Goal: Information Seeking & Learning: Understand process/instructions

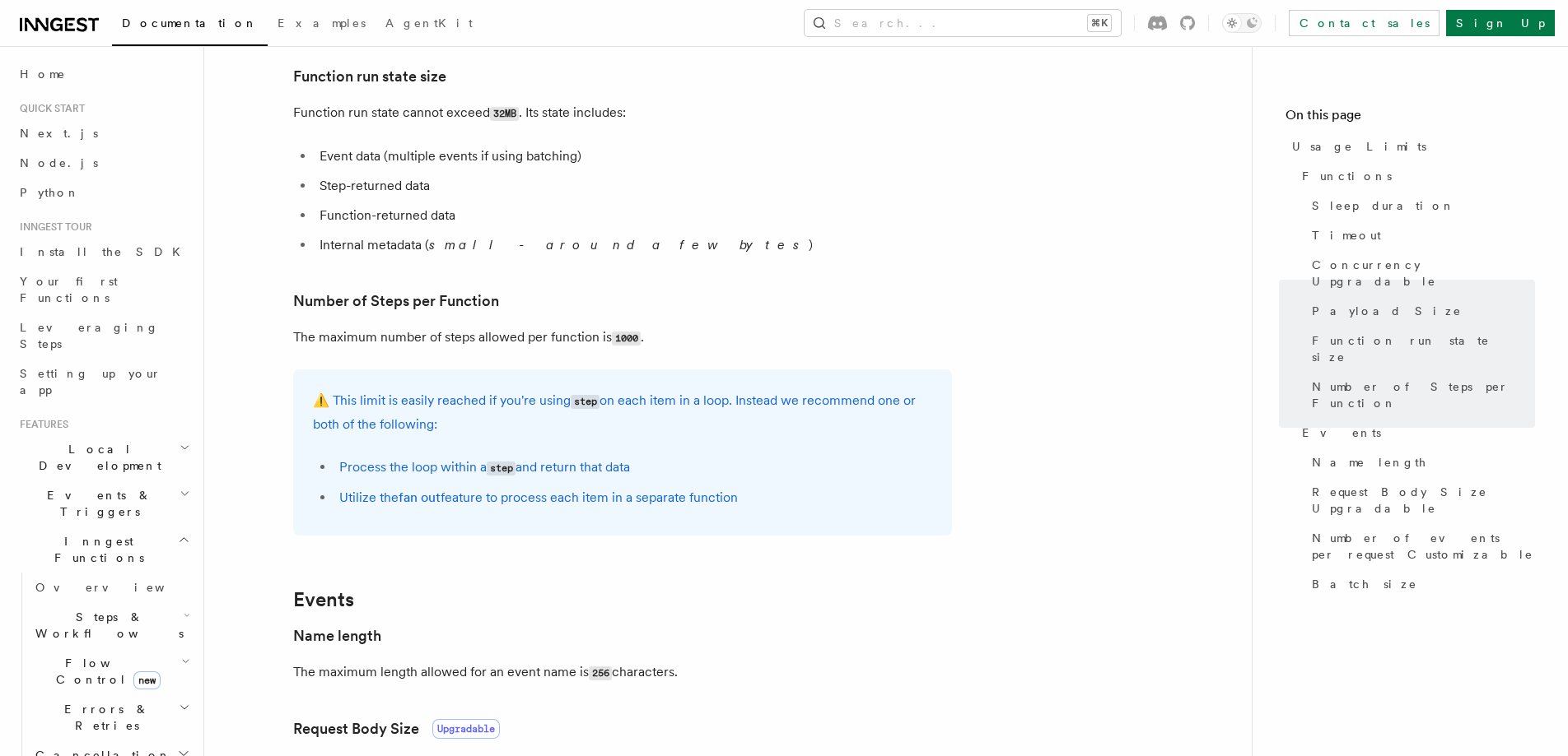
scroll to position [839, 0]
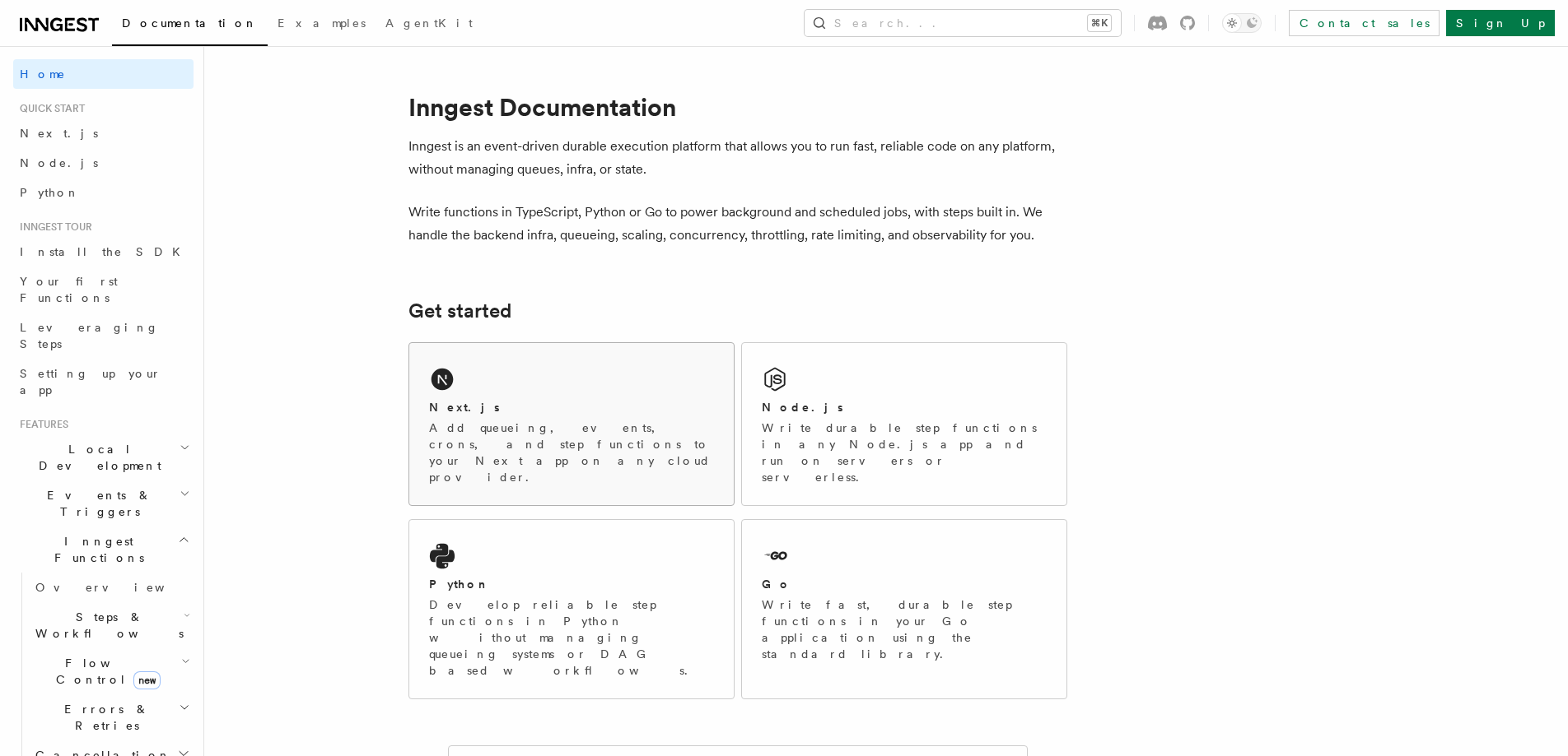
click at [544, 372] on div "Next.js Add queueing, events, crons, and step functions to your Next app on any…" at bounding box center [571, 423] width 324 height 162
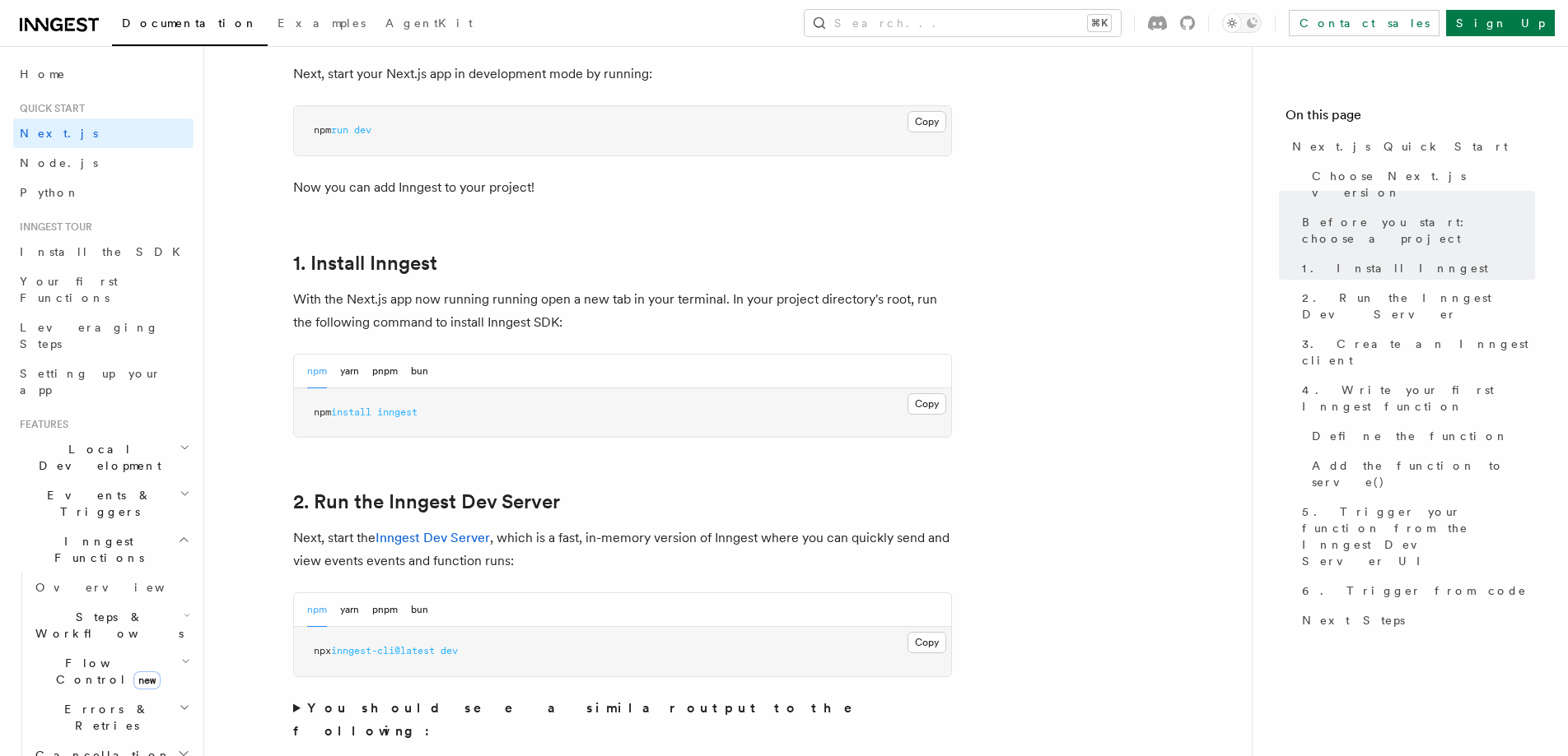
scroll to position [734, 0]
click at [382, 370] on button "pnpm" at bounding box center [385, 368] width 25 height 34
click at [928, 398] on button "Copy Copied" at bounding box center [927, 400] width 39 height 21
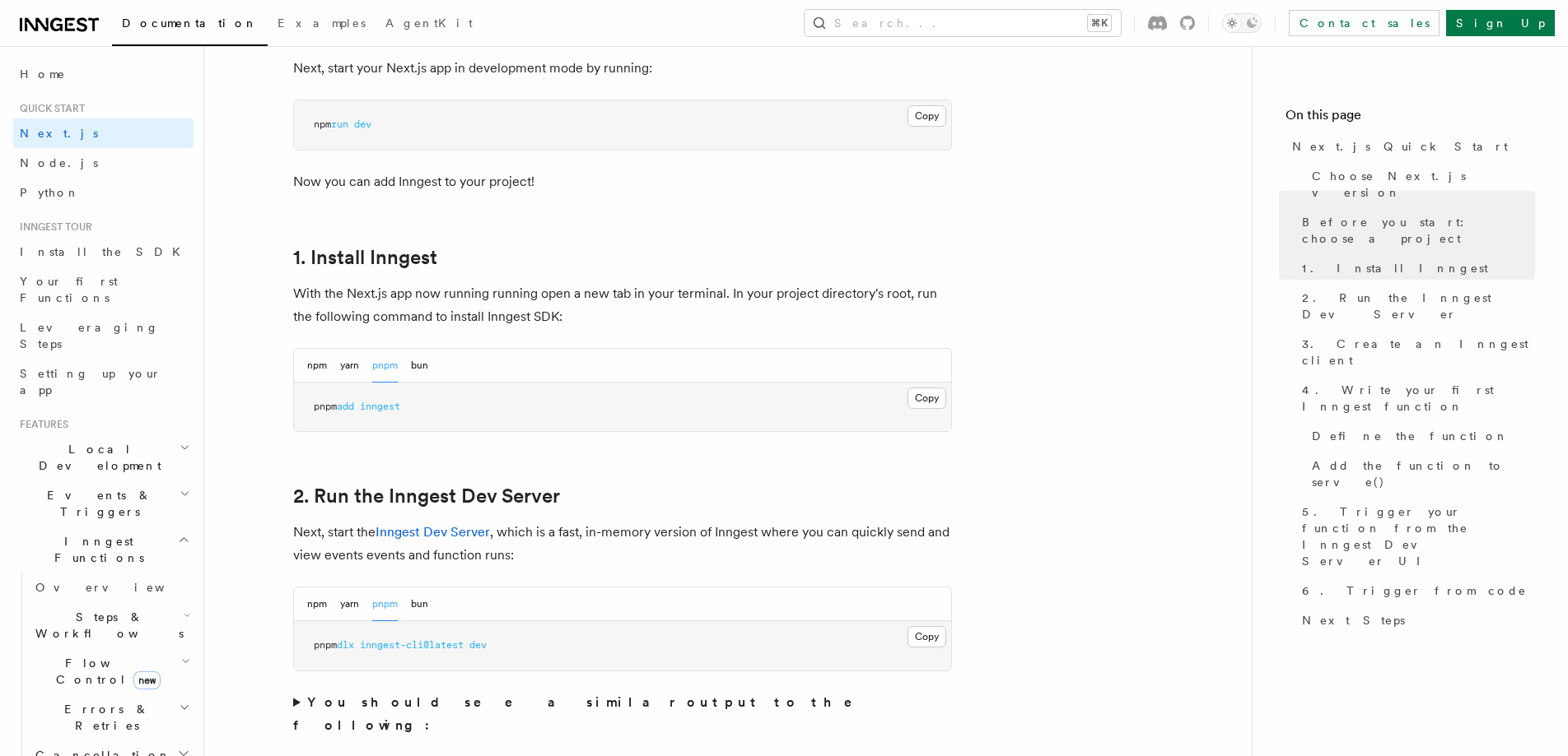
scroll to position [737, 0]
click at [922, 637] on button "Copy Copied" at bounding box center [927, 636] width 39 height 21
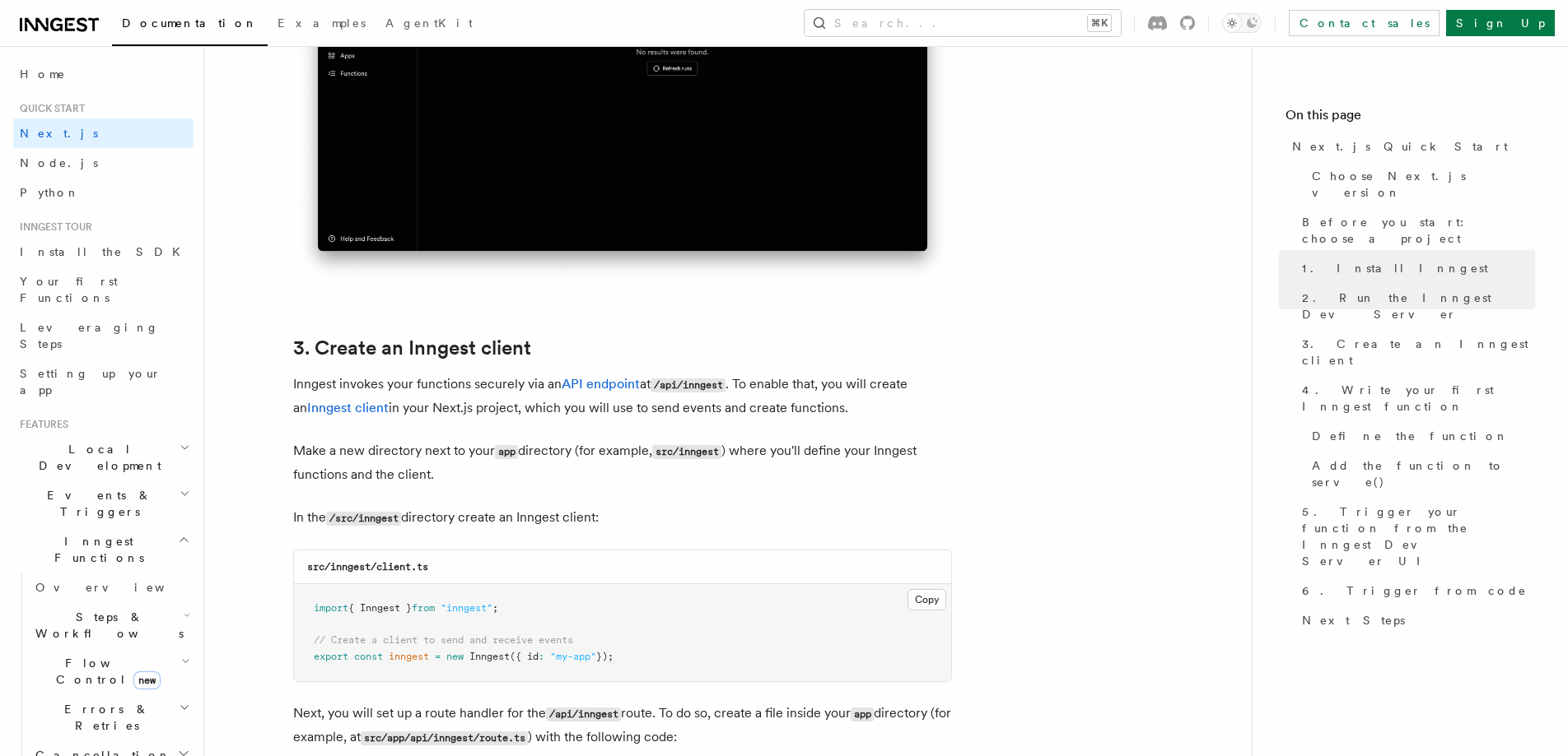
scroll to position [1718, 0]
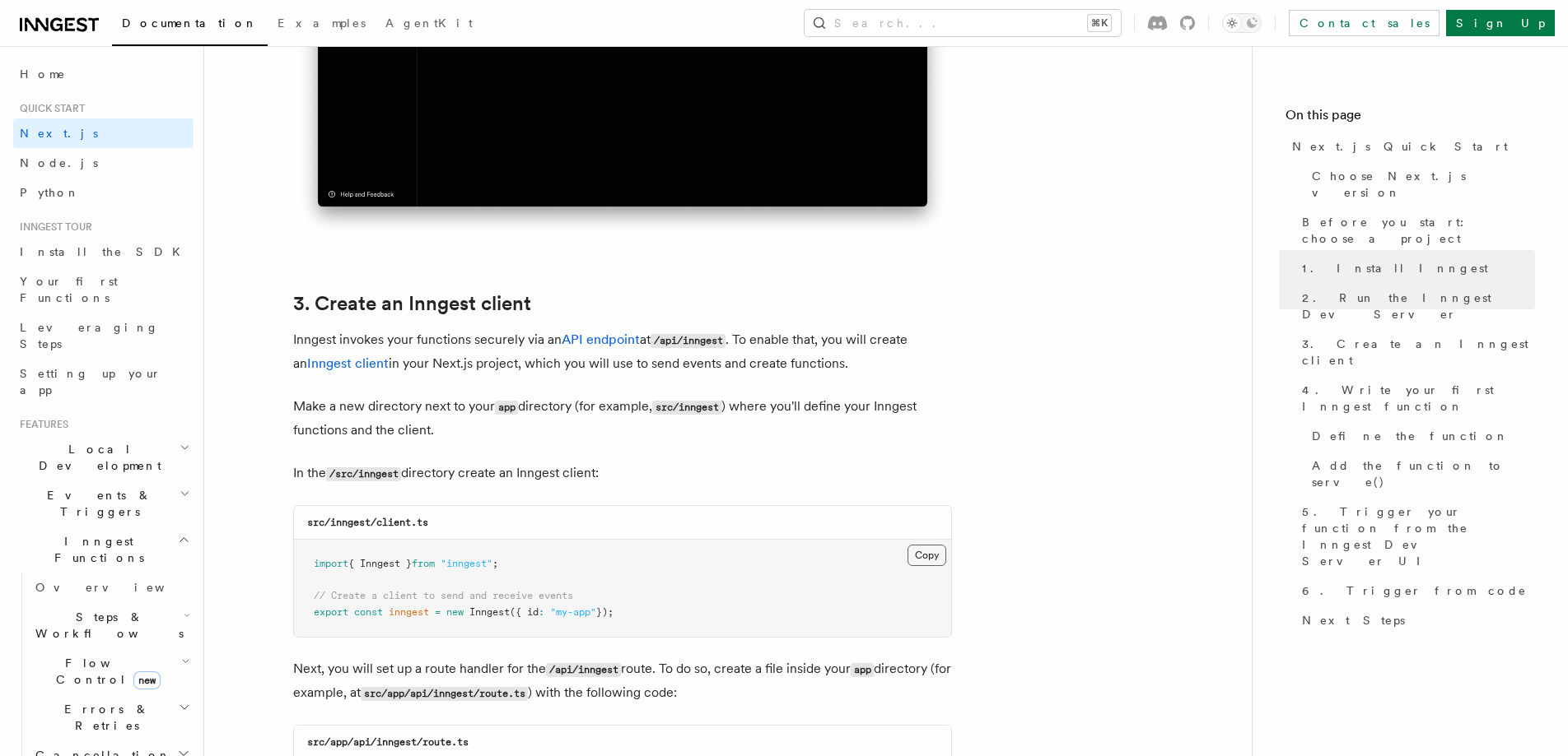
click at [916, 555] on button "Copy Copied" at bounding box center [927, 555] width 39 height 21
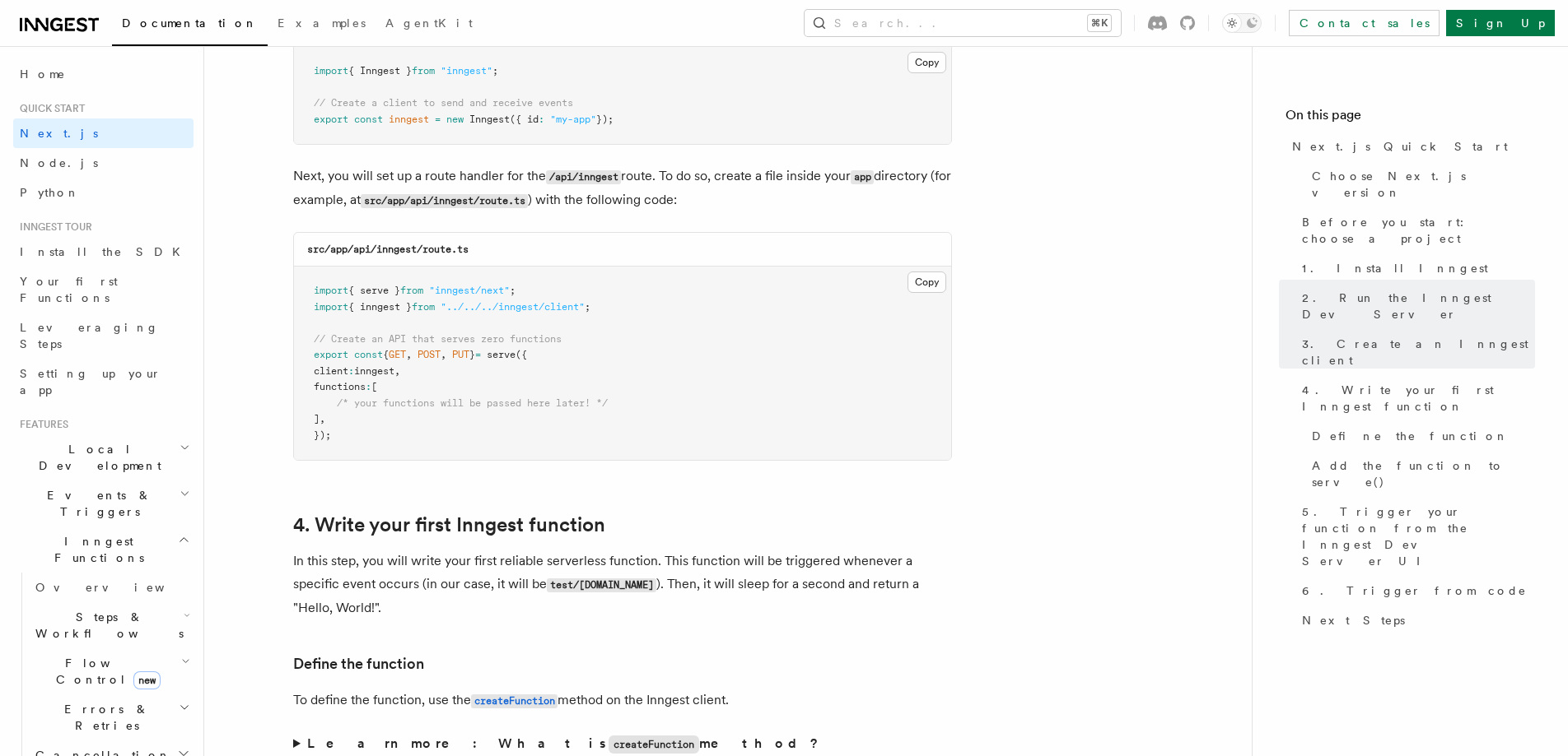
scroll to position [2212, 0]
click at [928, 279] on button "Copy Copied" at bounding box center [927, 280] width 39 height 21
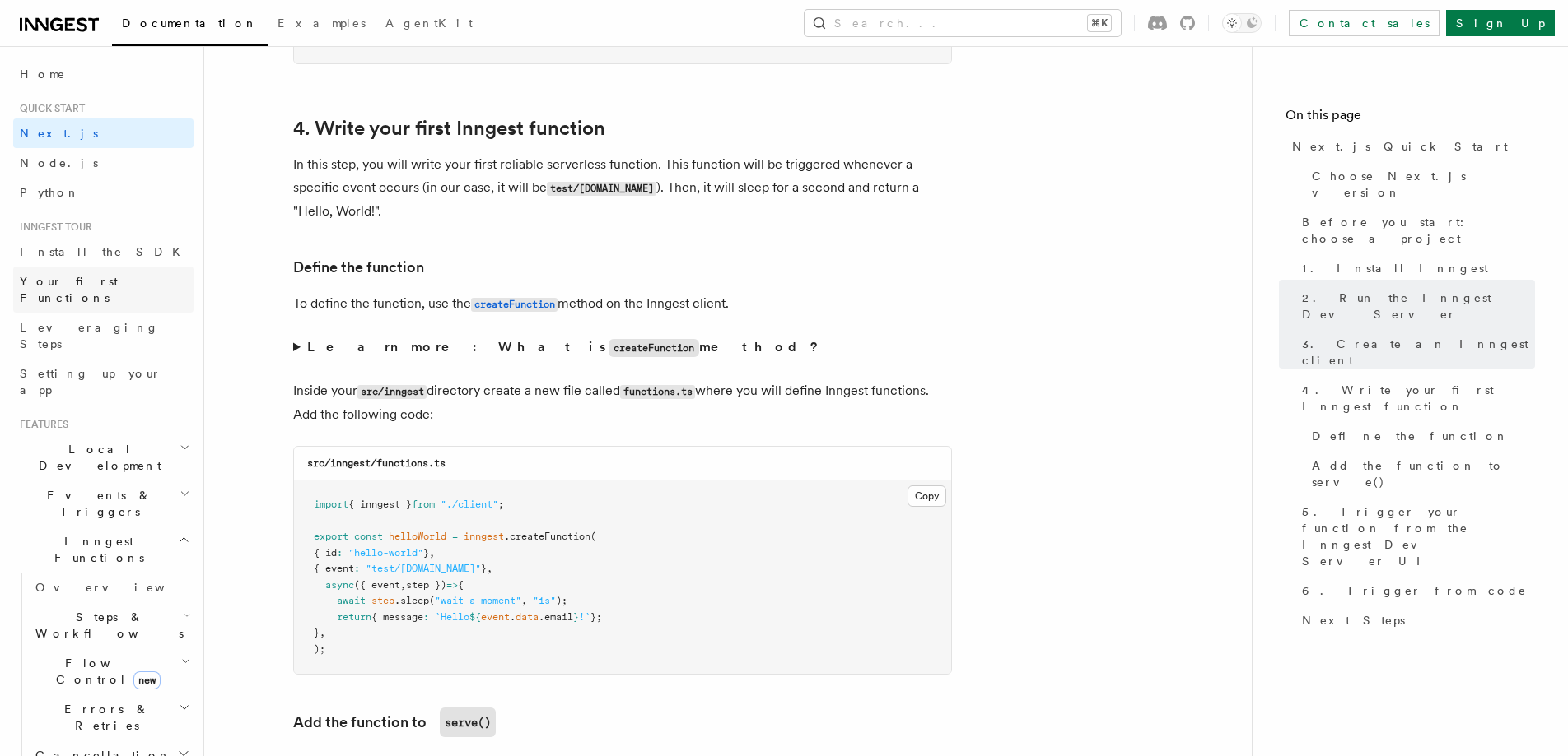
scroll to position [2669, 0]
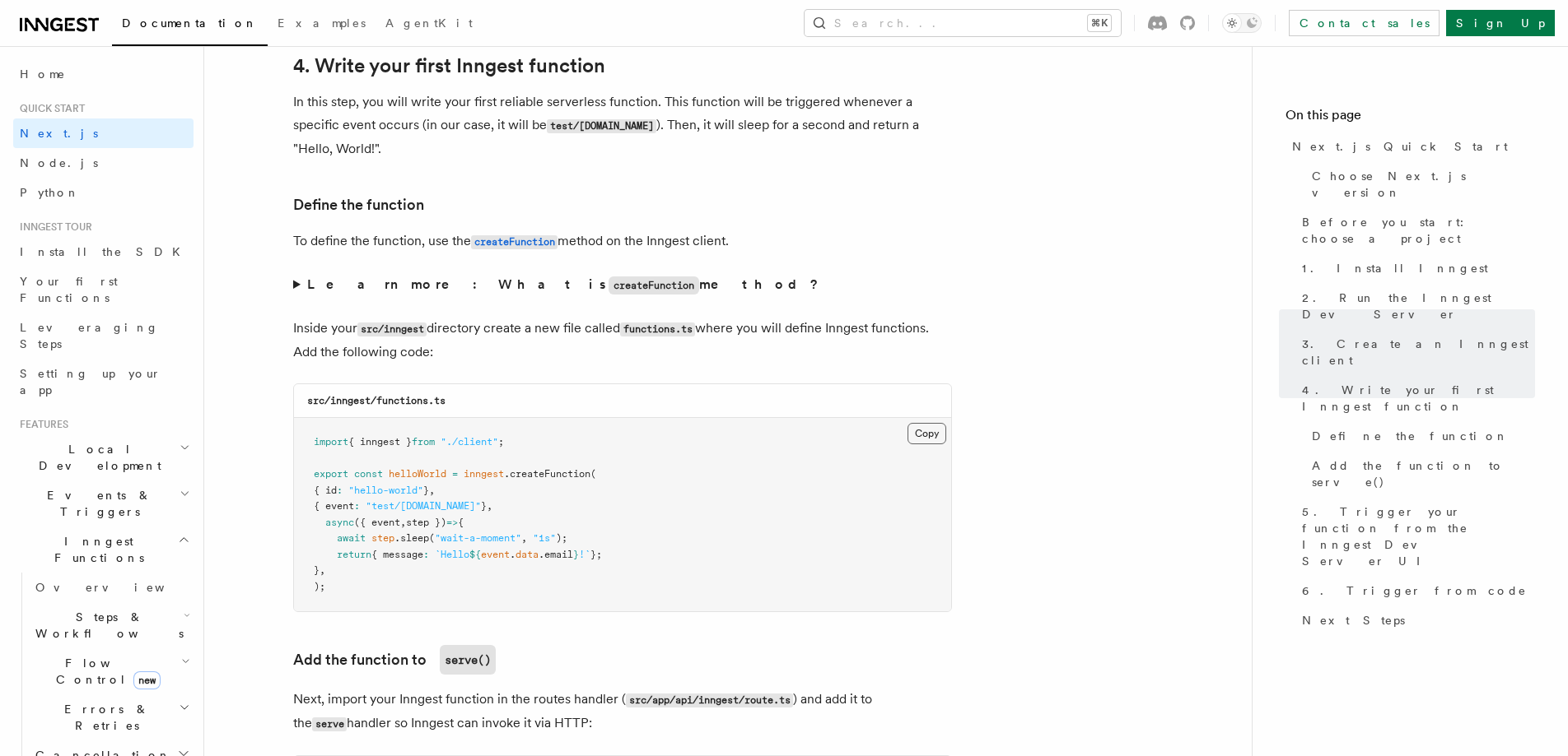
click at [928, 439] on button "Copy Copied" at bounding box center [927, 433] width 39 height 21
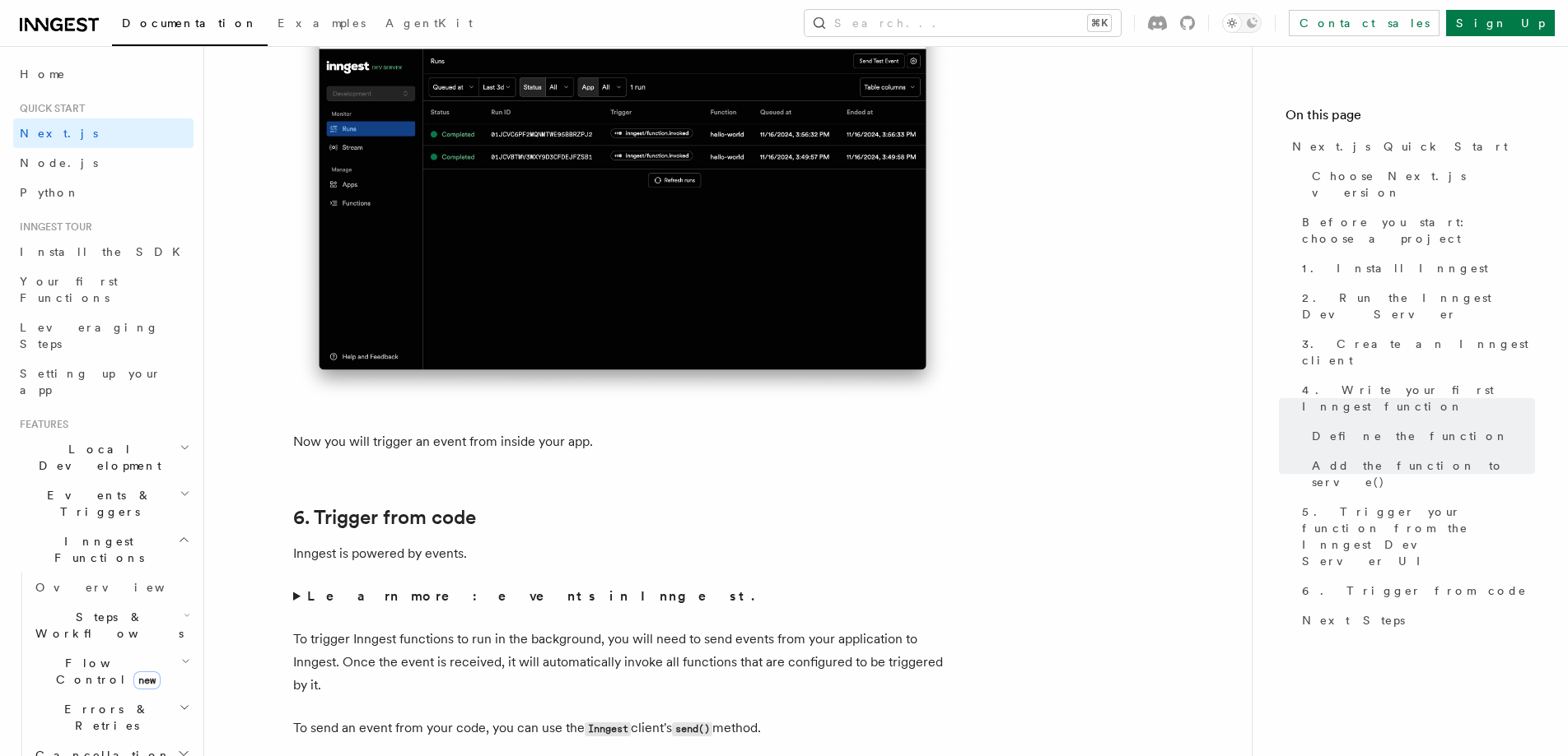
scroll to position [8015, 0]
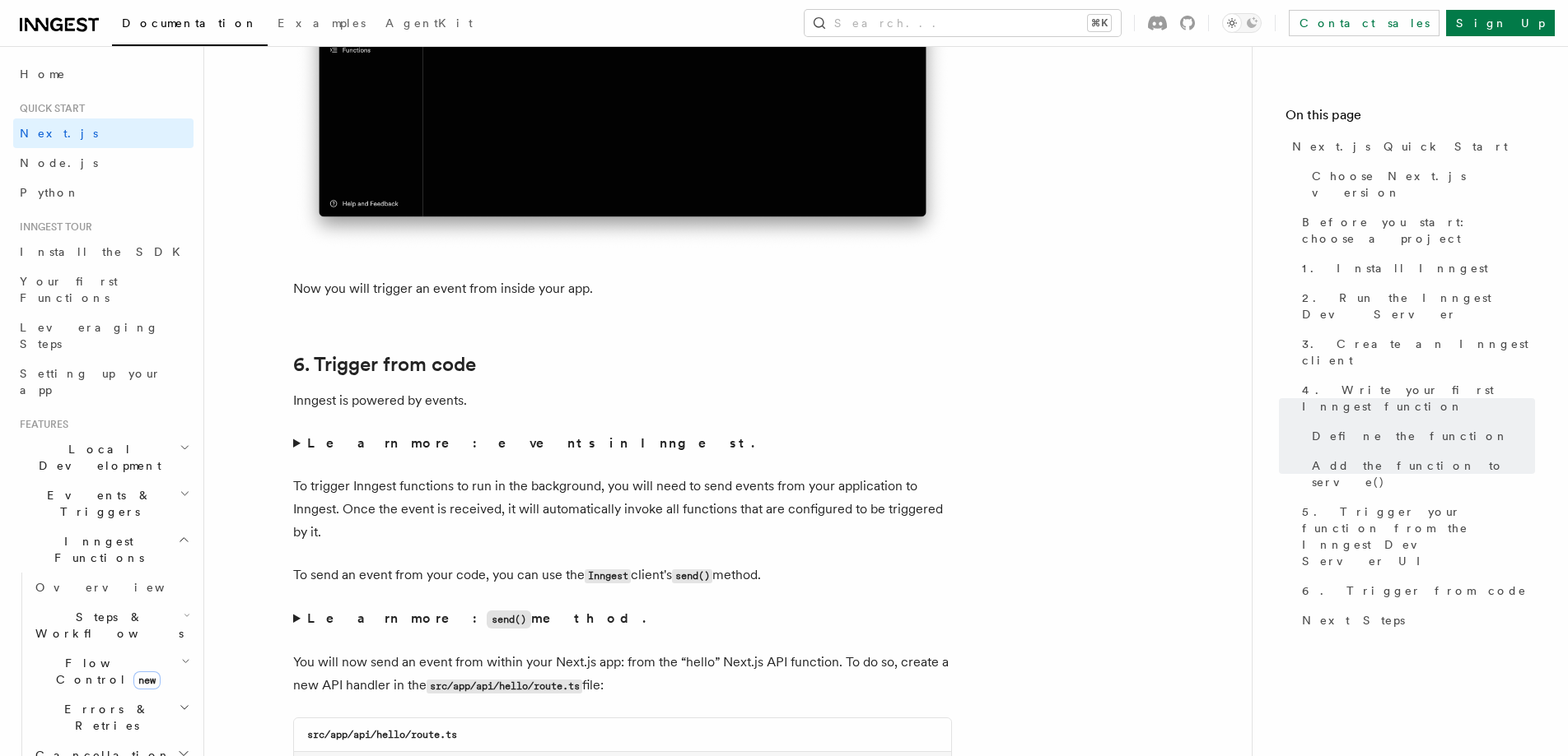
click at [366, 444] on strong "Learn more: events in Inngest." at bounding box center [533, 443] width 451 height 15
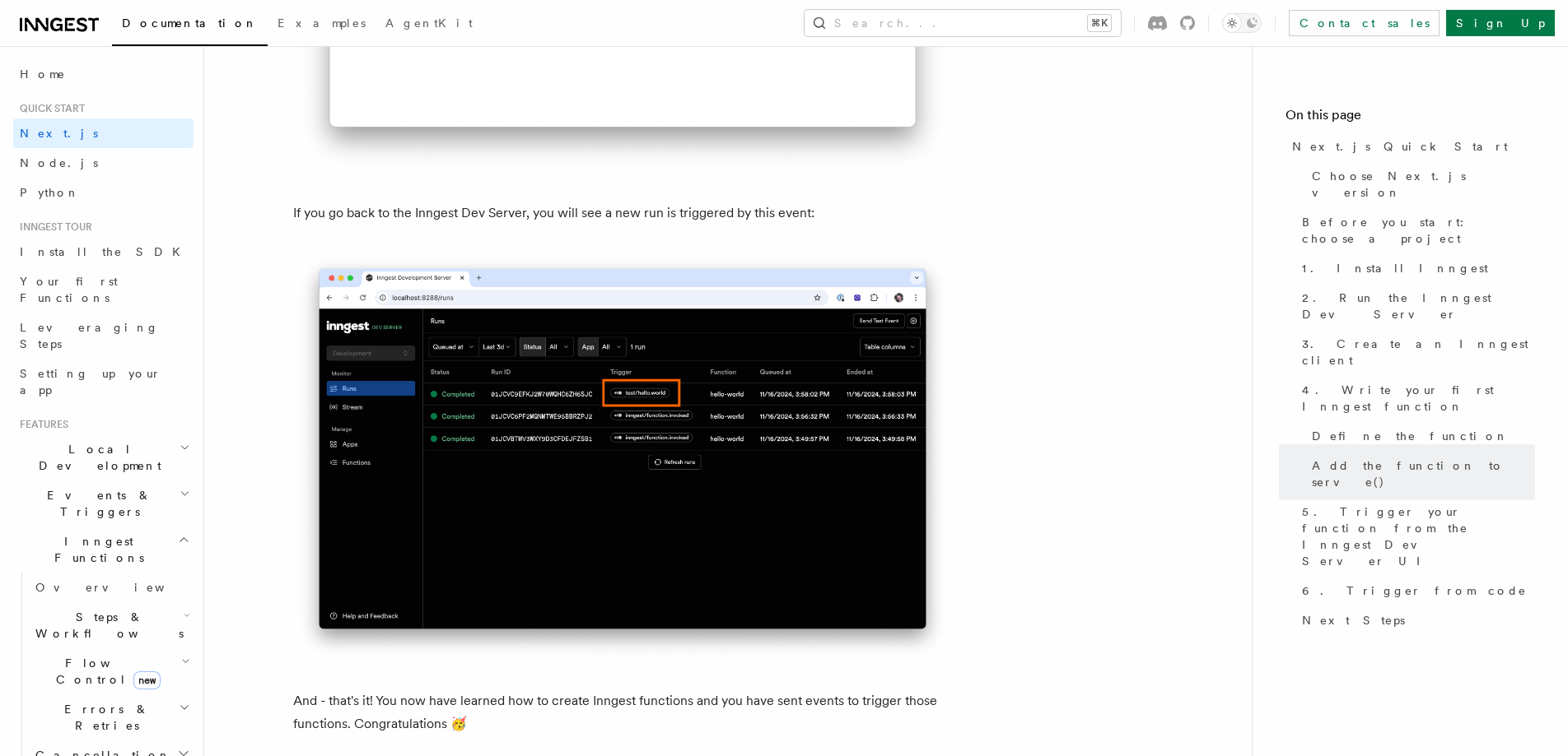
scroll to position [8829, 0]
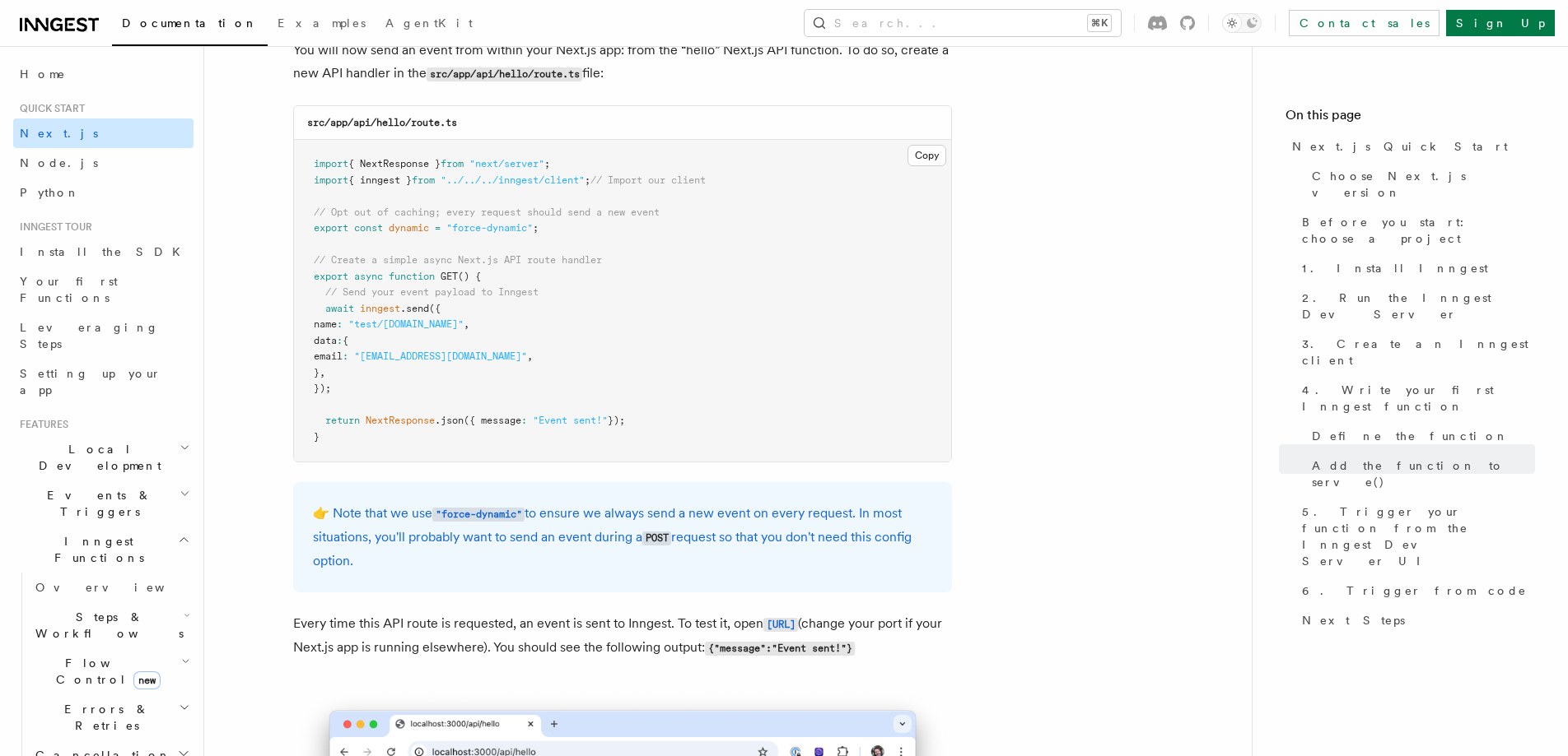
click at [75, 128] on link "Next.js" at bounding box center [103, 133] width 180 height 30
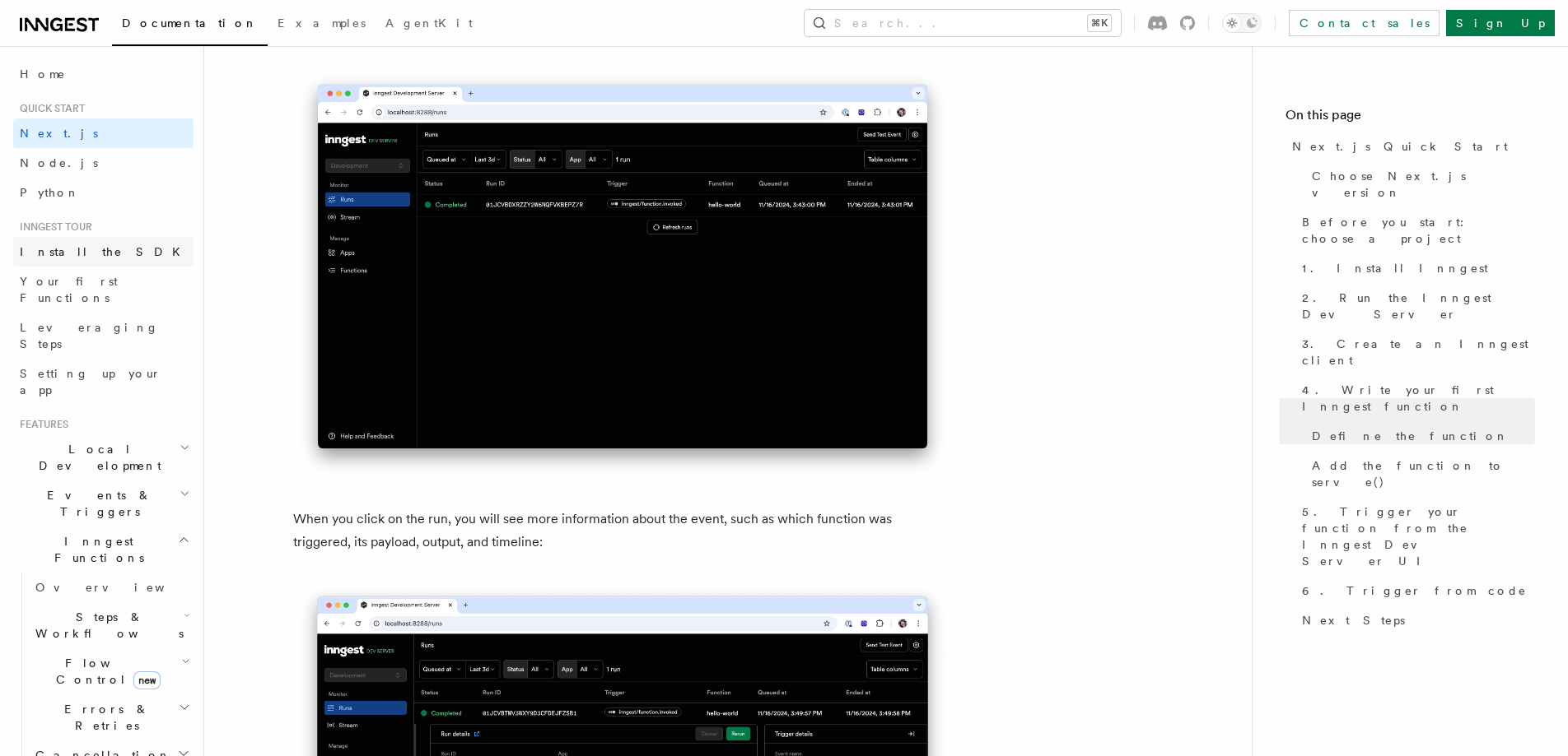
scroll to position [5681, 0]
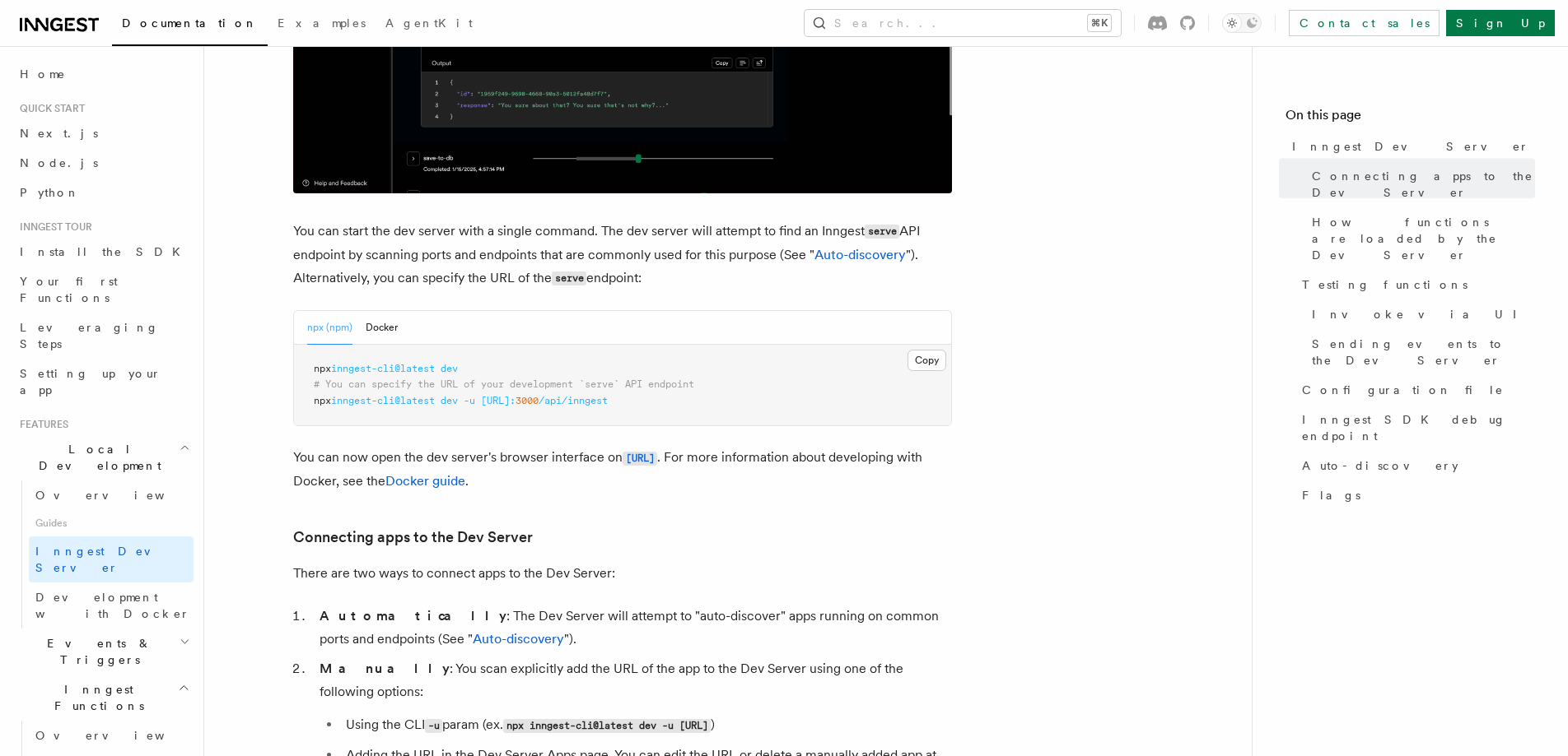
scroll to position [974, 0]
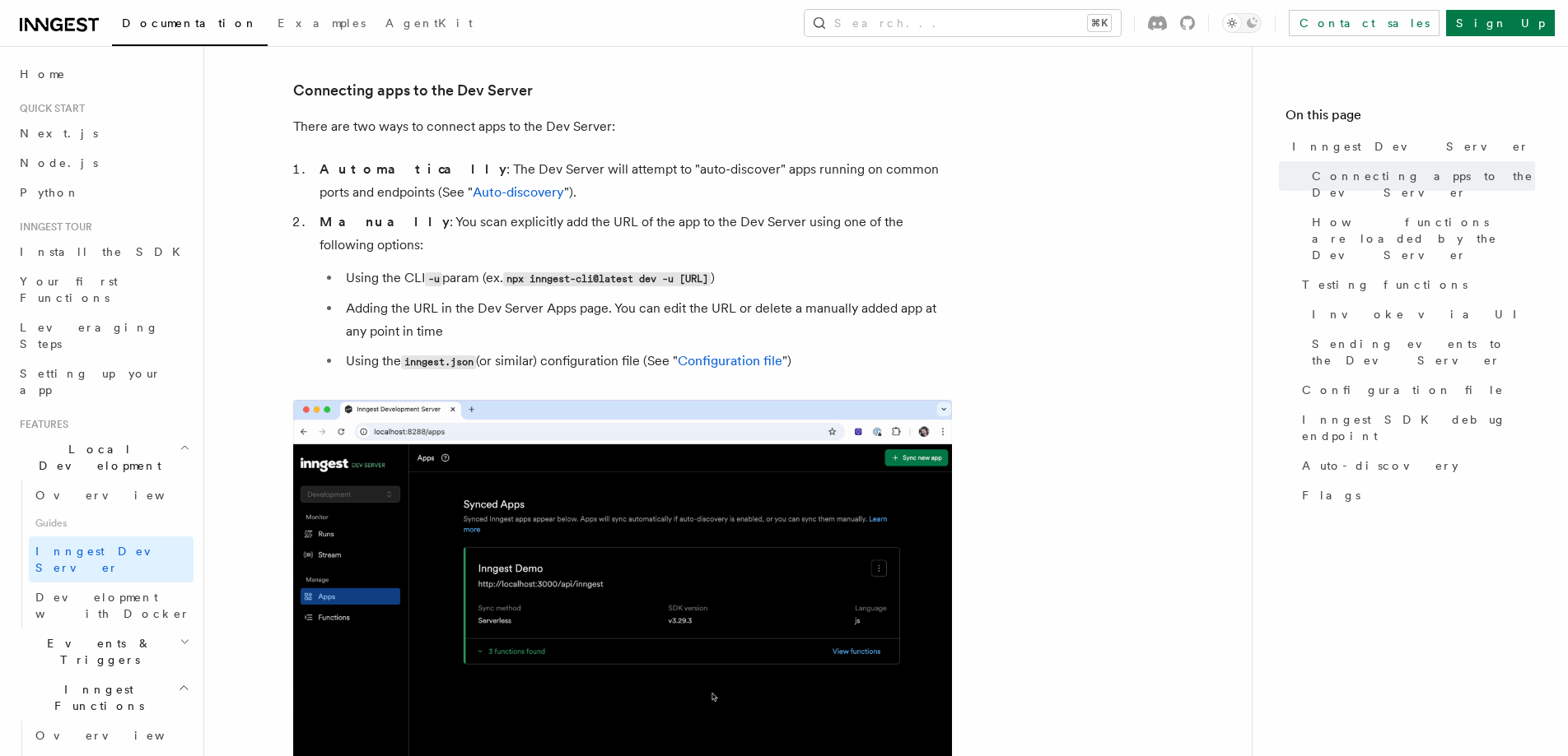
drag, startPoint x: 692, startPoint y: 256, endPoint x: 888, endPoint y: 251, distance: 196.1
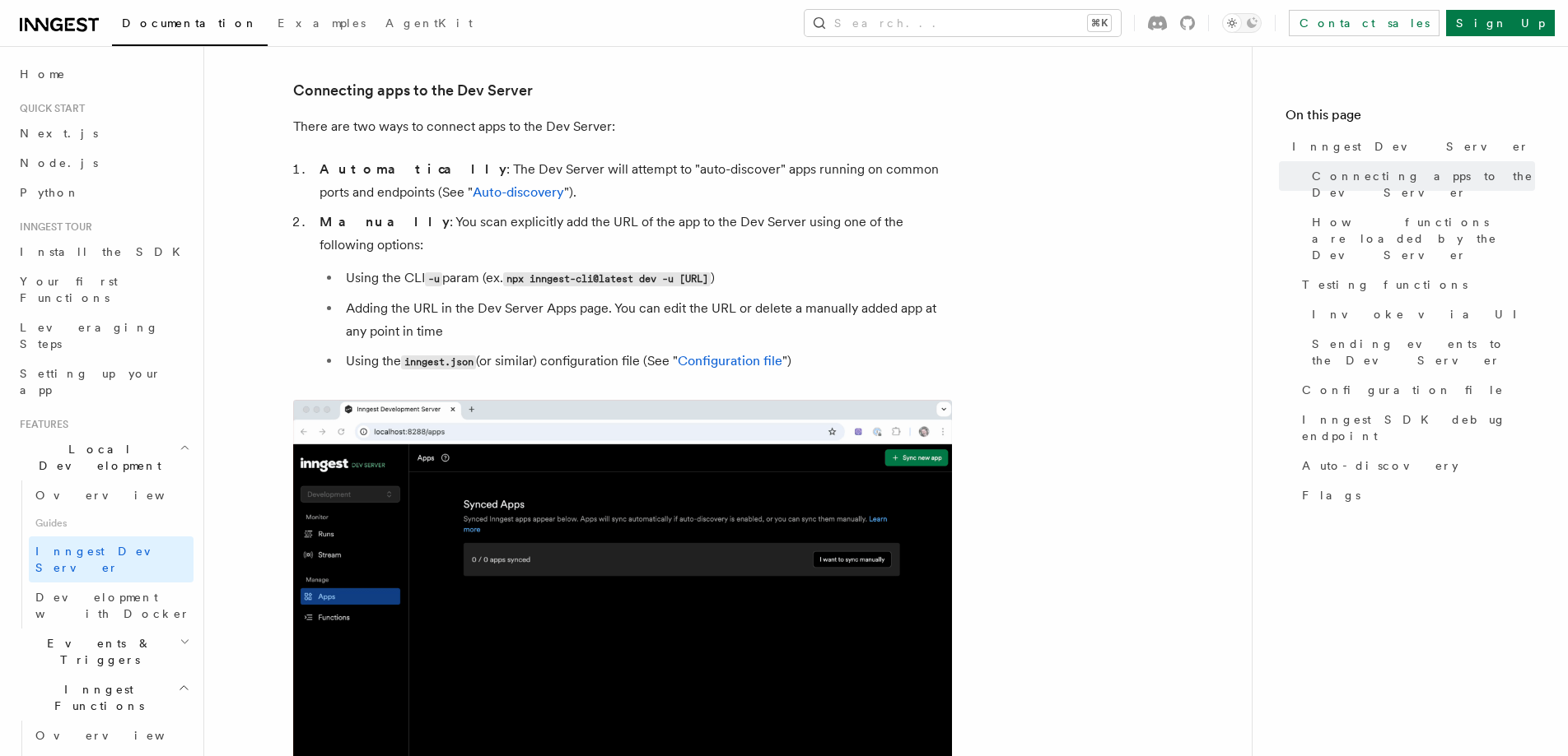
click at [711, 273] on code "npx inngest-cli@latest dev -u [URL]" at bounding box center [607, 279] width 208 height 14
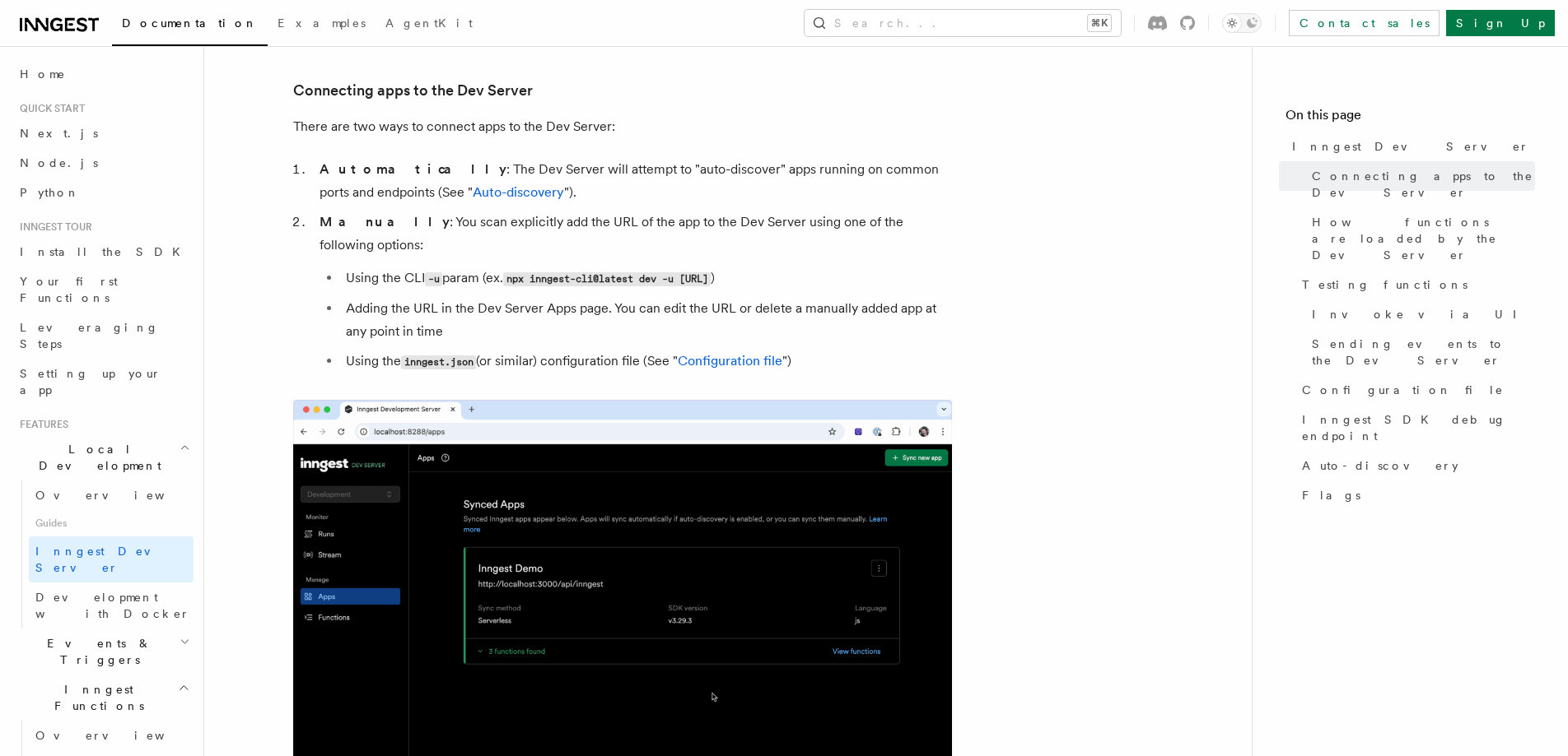
copy code "http://localhost:3000/api/inngest"
click at [574, 174] on li "Automatically : The Dev Server will attempt to "auto-discover" apps running on …" at bounding box center [633, 181] width 637 height 46
drag, startPoint x: 516, startPoint y: 255, endPoint x: 895, endPoint y: 258, distance: 379.0
click at [895, 267] on li "Using the CLI -u param (ex. npx inngest-cli@latest dev -u http://localhost:3000…" at bounding box center [645, 279] width 611 height 24
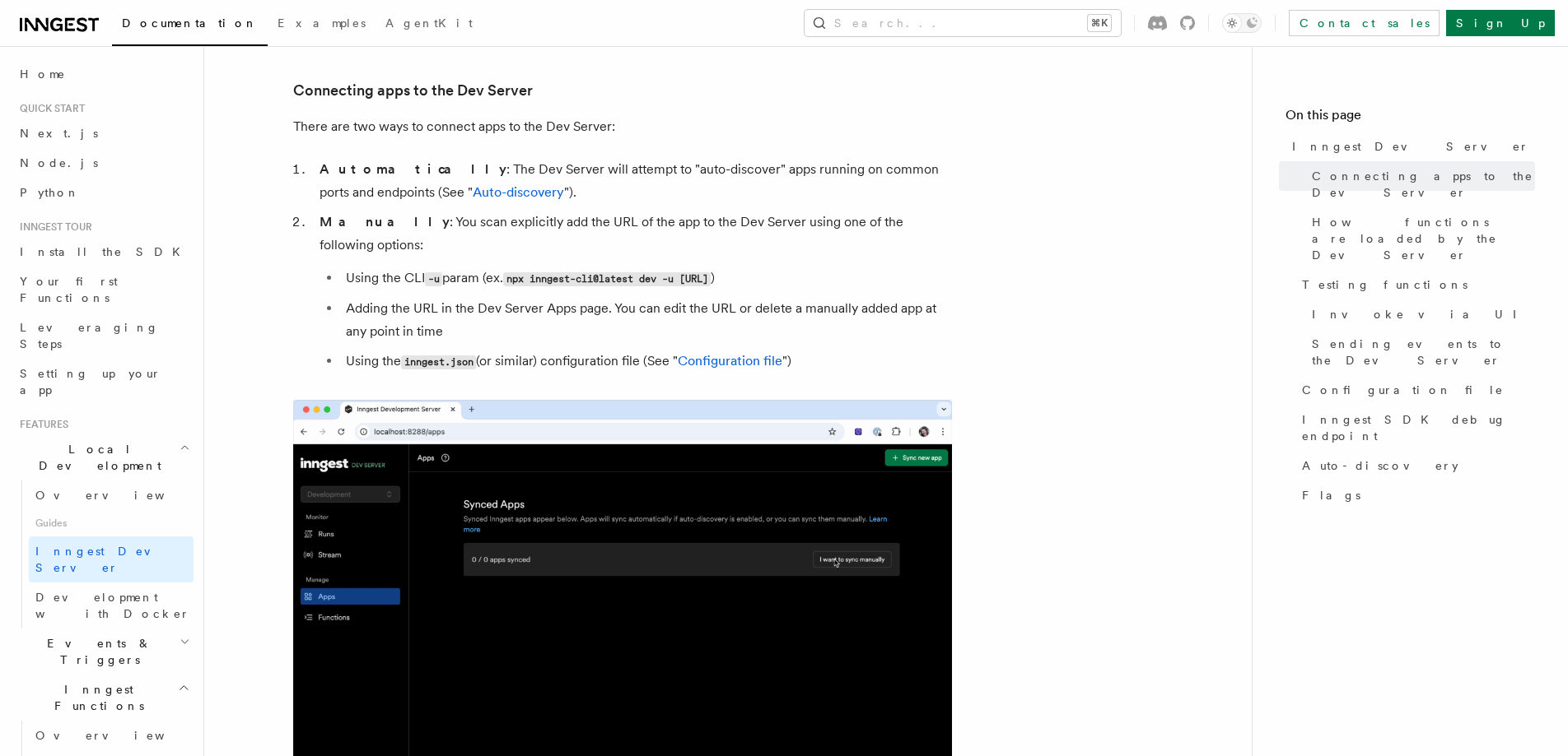
click at [894, 267] on li "Using the CLI -u param (ex. npx inngest-cli@latest dev -u http://localhost:3000…" at bounding box center [645, 279] width 611 height 24
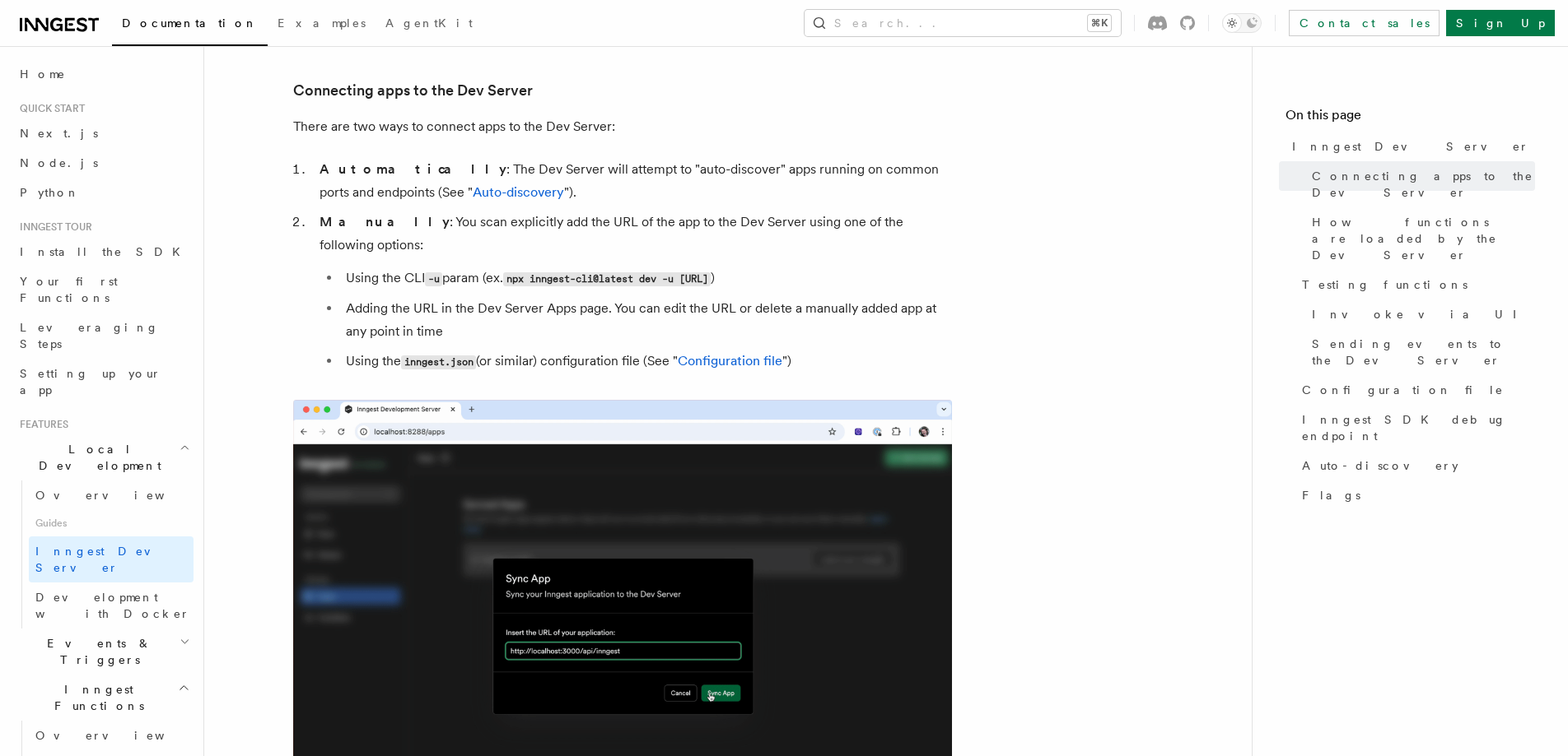
click at [711, 273] on code "npx inngest-cli@latest dev -u http://localhost:3000/api/inngest" at bounding box center [607, 279] width 208 height 14
drag, startPoint x: 889, startPoint y: 256, endPoint x: 515, endPoint y: 251, distance: 374.0
click at [515, 273] on code "npx inngest-cli@latest dev -u http://localhost:3000/api/inngest" at bounding box center [607, 279] width 208 height 14
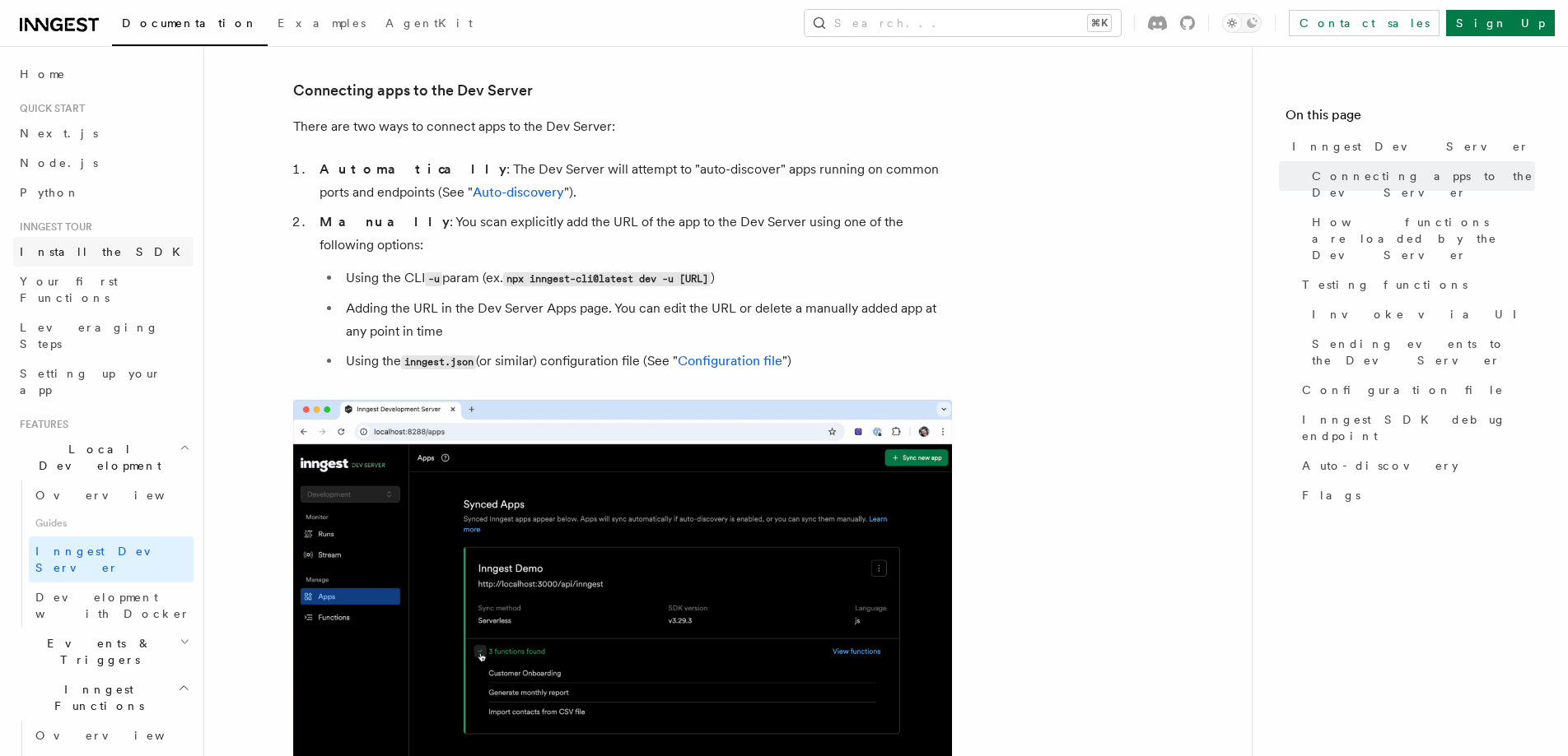
copy code "npx inngest-cli@latest dev -u http://localhost:3000/api/inngest"
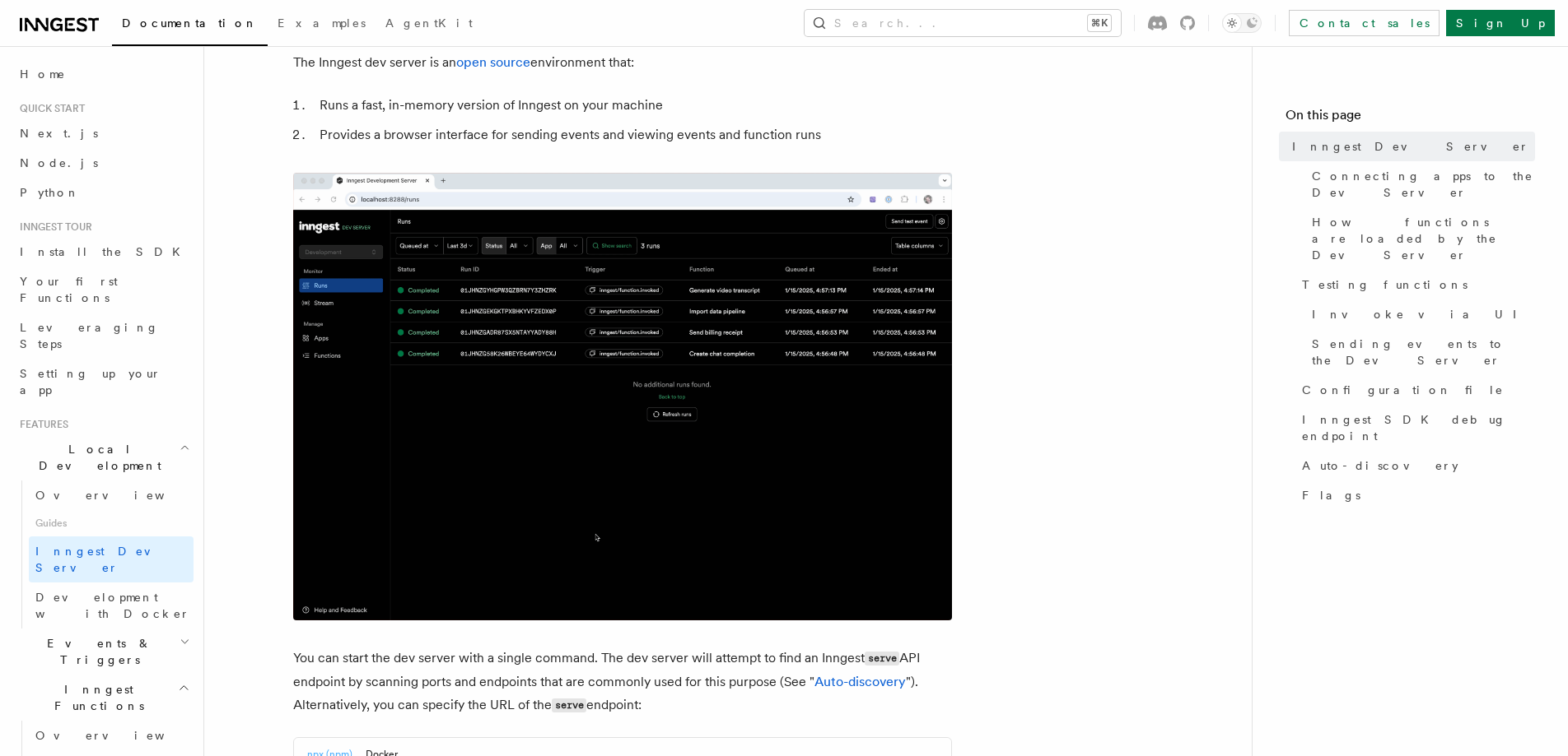
scroll to position [0, 0]
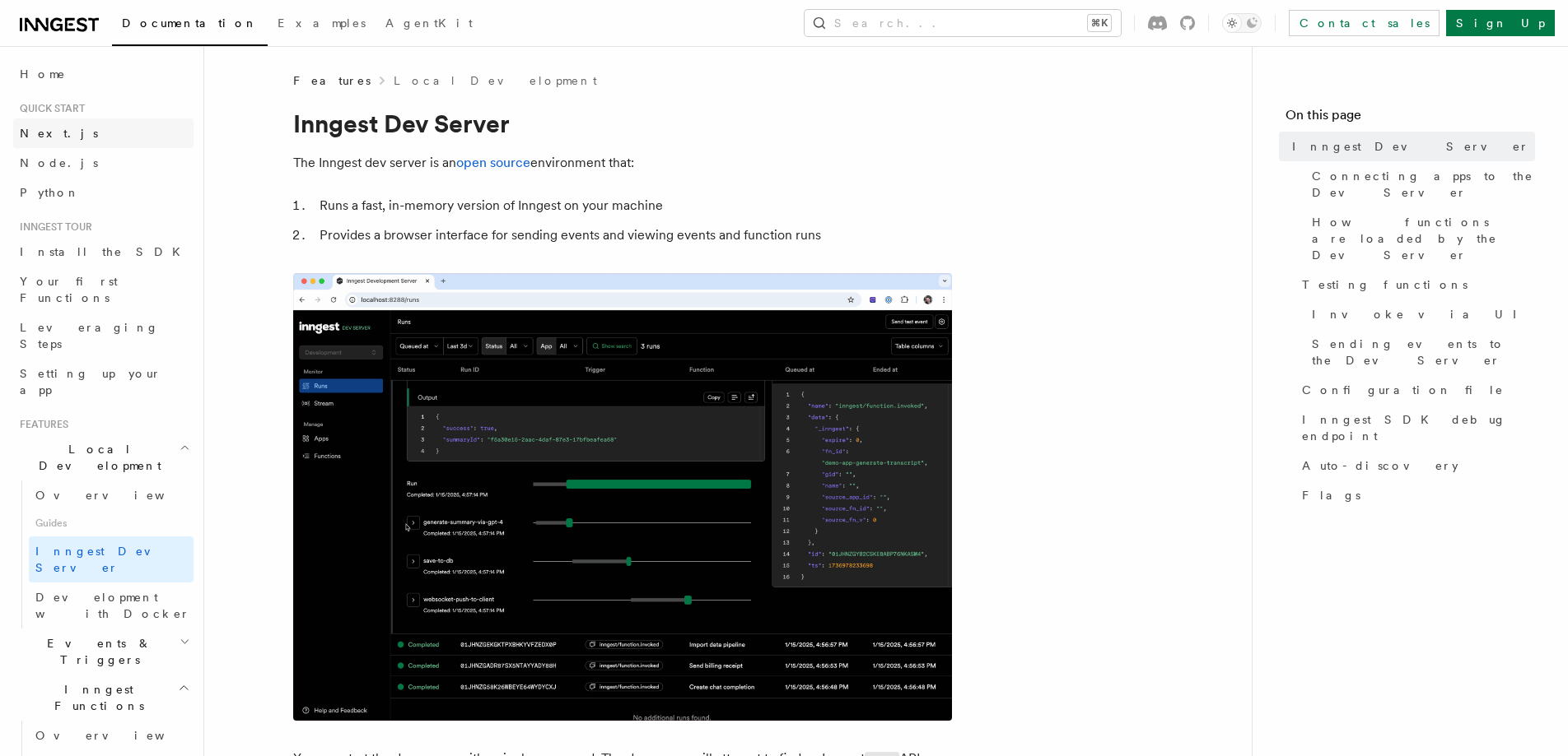
click at [58, 135] on link "Next.js" at bounding box center [103, 133] width 180 height 30
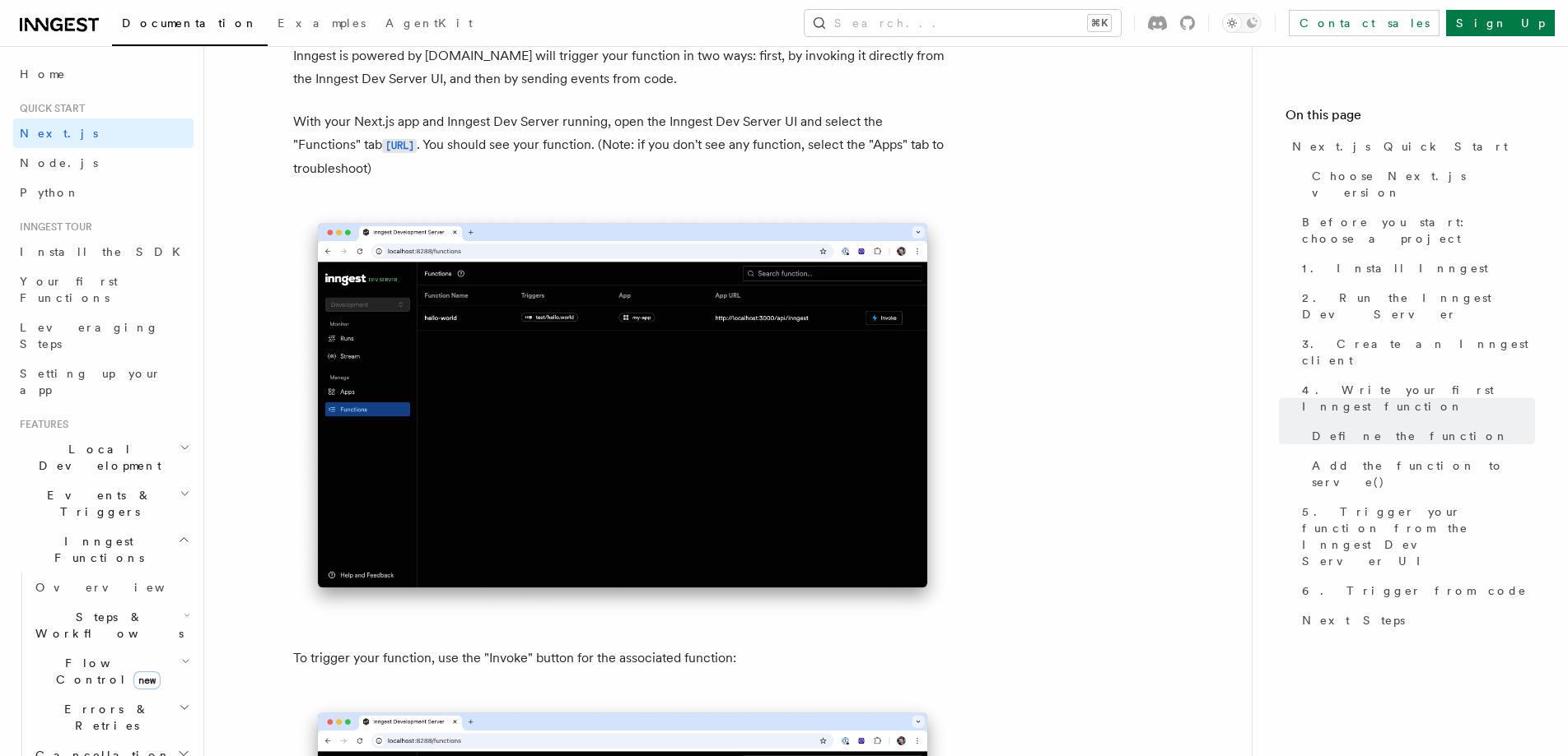
scroll to position [3550, 0]
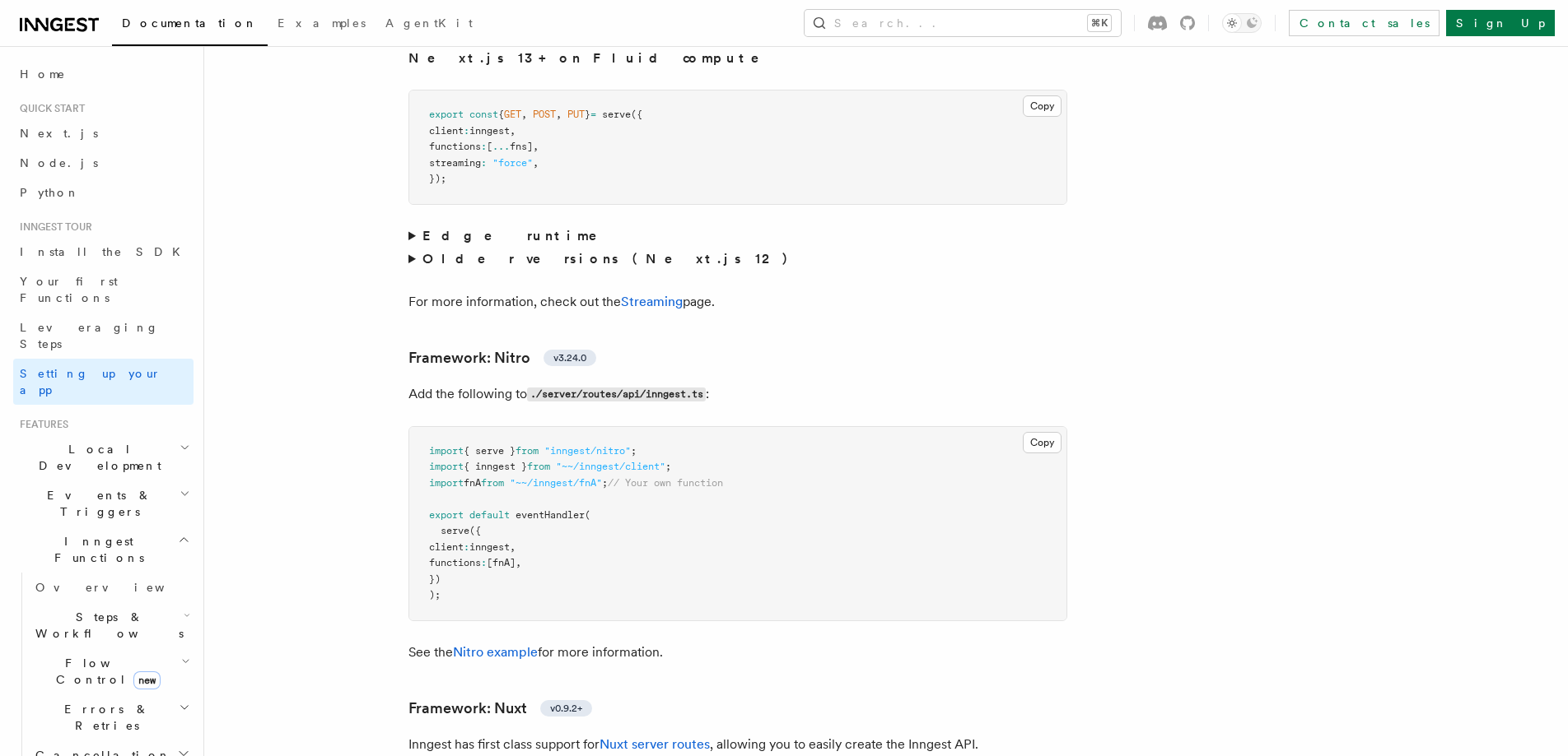
scroll to position [11375, 0]
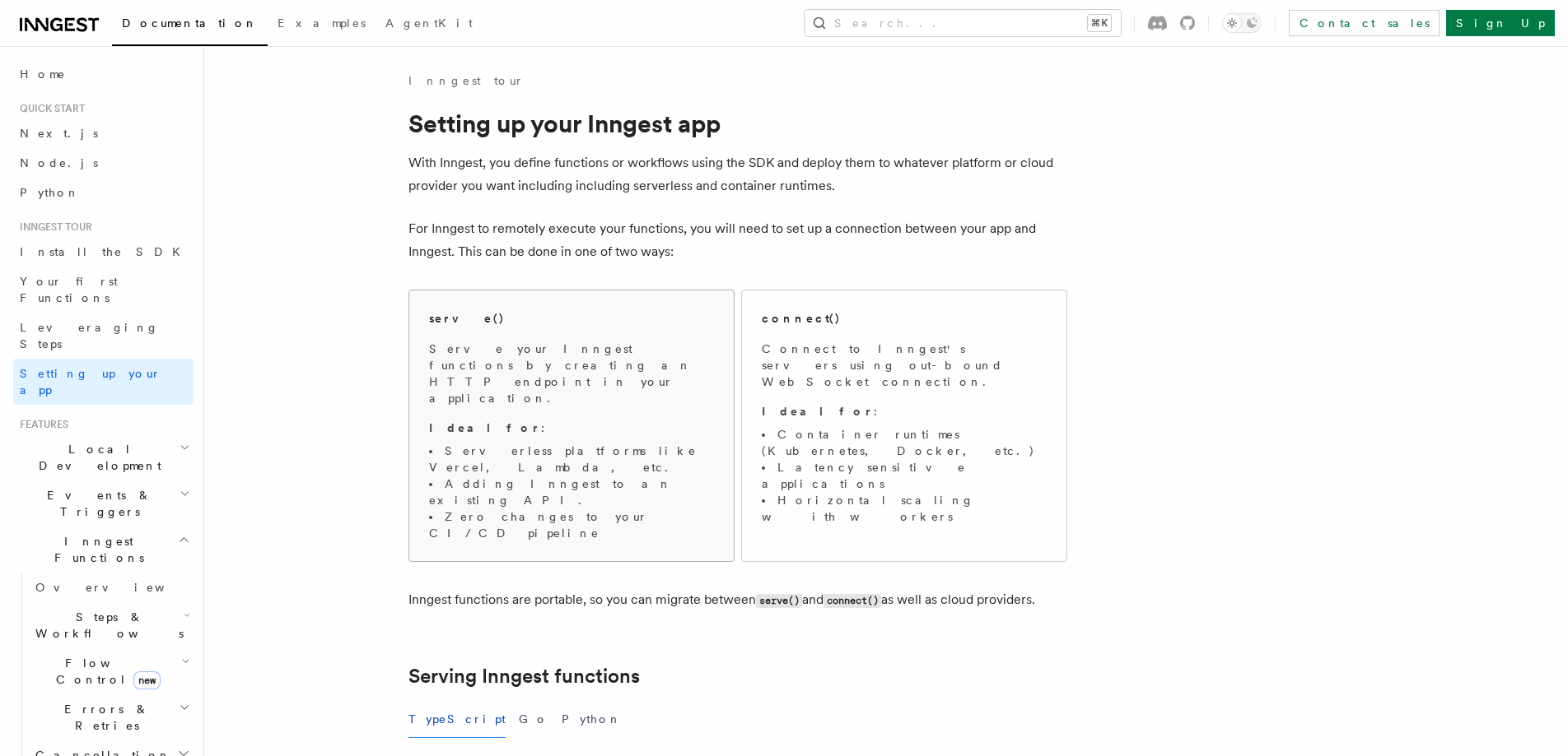
click at [579, 420] on p "Ideal for :" at bounding box center [571, 428] width 285 height 16
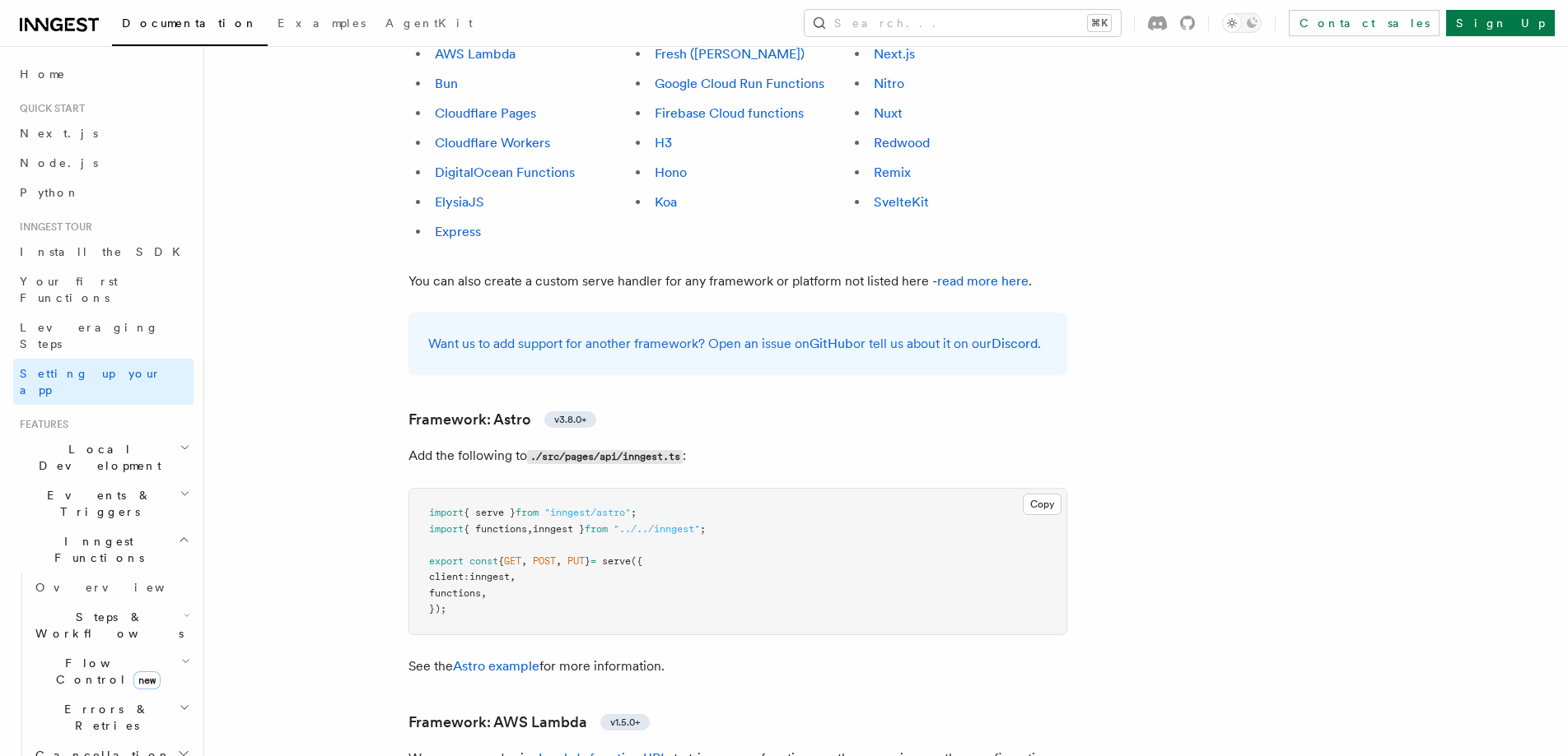
scroll to position [1813, 0]
